Goal: Information Seeking & Learning: Learn about a topic

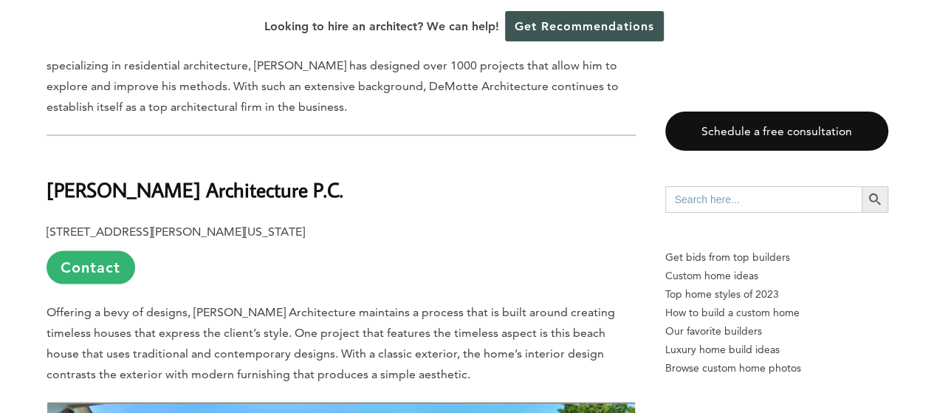
scroll to position [4188, 0]
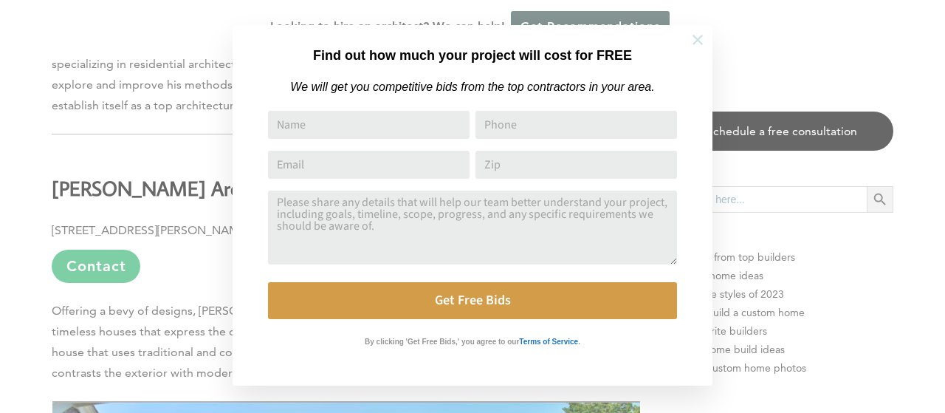
click at [697, 43] on icon at bounding box center [698, 40] width 16 height 16
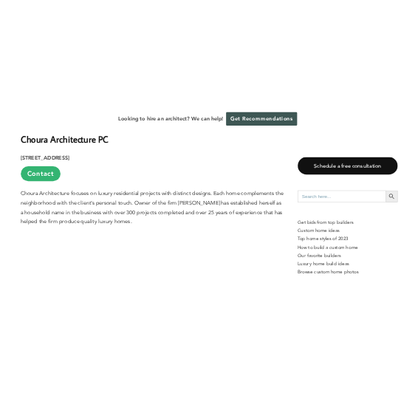
scroll to position [0, 0]
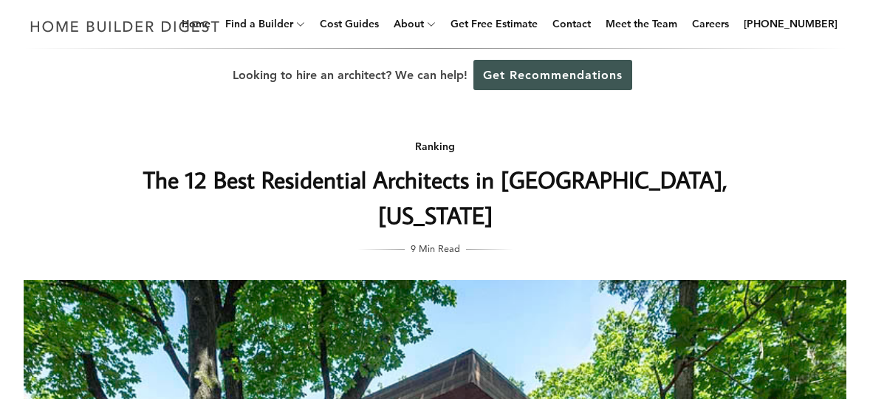
click at [0, 99] on div "Looking to hire an architect? We can help! Get Recommendations" at bounding box center [435, 75] width 870 height 53
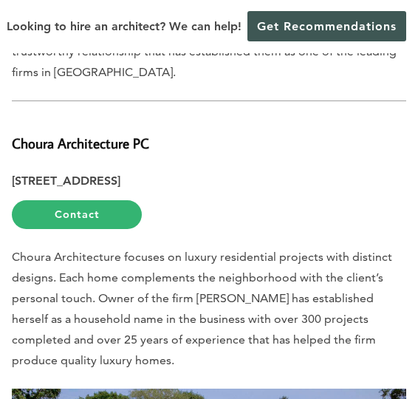
scroll to position [1404, 0]
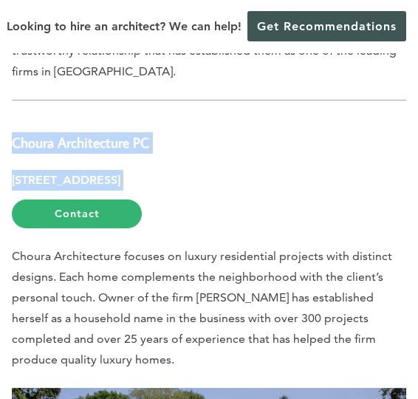
drag, startPoint x: 13, startPoint y: 126, endPoint x: 227, endPoint y: 150, distance: 215.5
copy div "Choura Architecture PC [STREET_ADDRESS]"
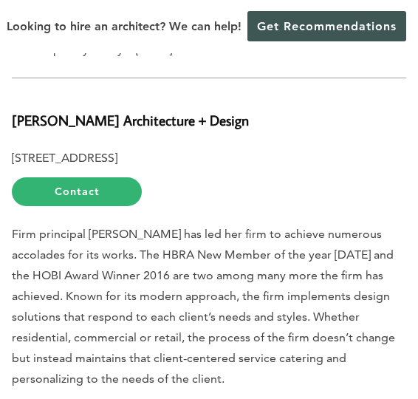
scroll to position [2235, 0]
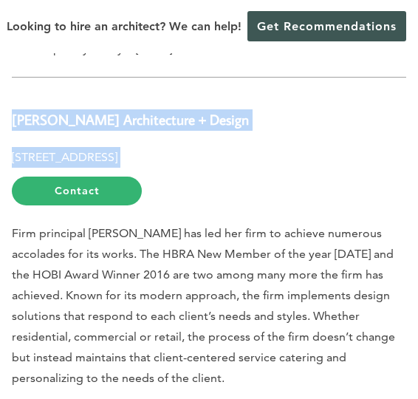
drag, startPoint x: 15, startPoint y: 102, endPoint x: 291, endPoint y: 125, distance: 277.2
copy div "[PERSON_NAME] Architecture + Design [STREET_ADDRESS]"
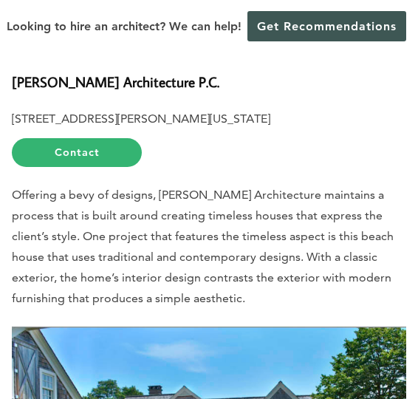
scroll to position [3793, 0]
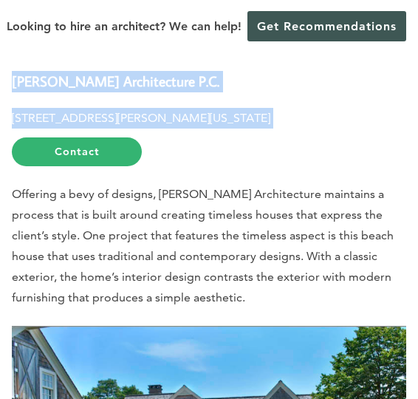
drag, startPoint x: 13, startPoint y: 64, endPoint x: 273, endPoint y: 81, distance: 260.5
copy div "[PERSON_NAME] Architecture P.C. [STREET_ADDRESS][PERSON_NAME][US_STATE]"
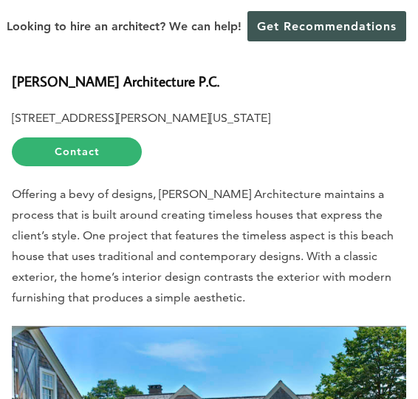
click at [177, 227] on p "Offering a bevy of designs, [PERSON_NAME] Architecture maintains a process that…" at bounding box center [209, 246] width 394 height 124
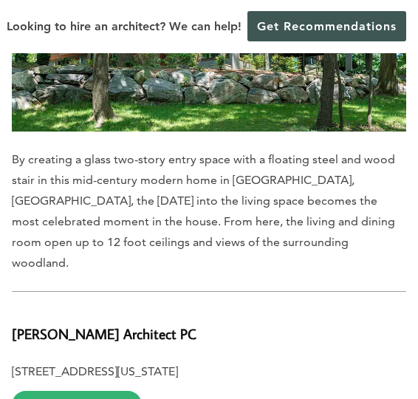
scroll to position [5838, 0]
